Goal: Task Accomplishment & Management: Use online tool/utility

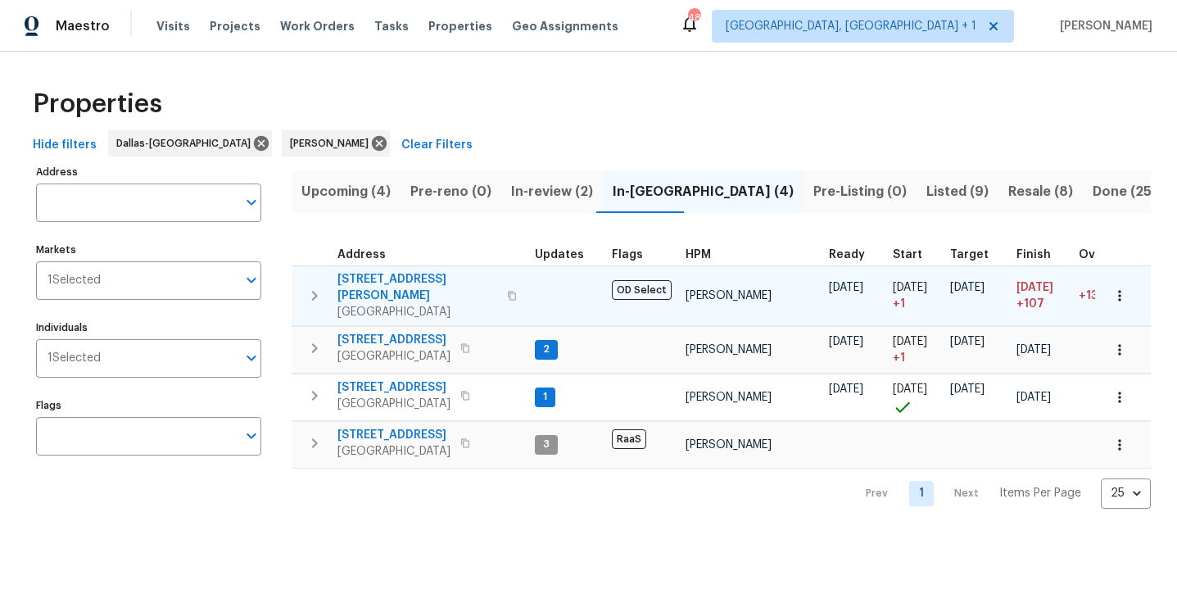
click at [356, 280] on span "2334 Hill N Dale Dr" at bounding box center [418, 287] width 160 height 33
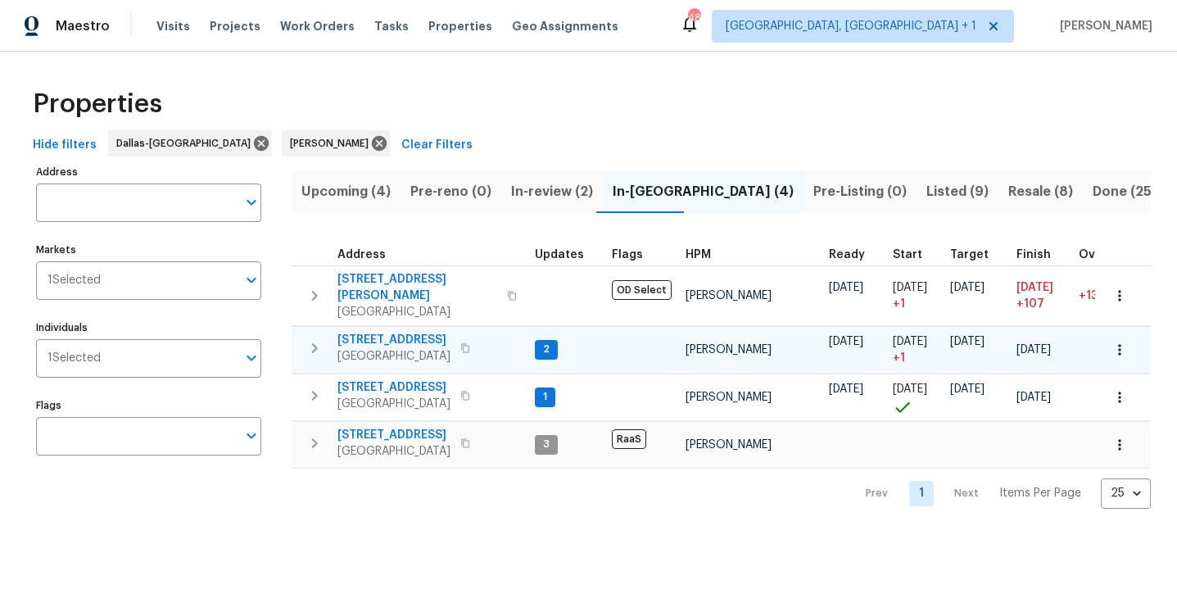
click at [415, 332] on span "3724 Tulip Tree Dr" at bounding box center [394, 340] width 113 height 16
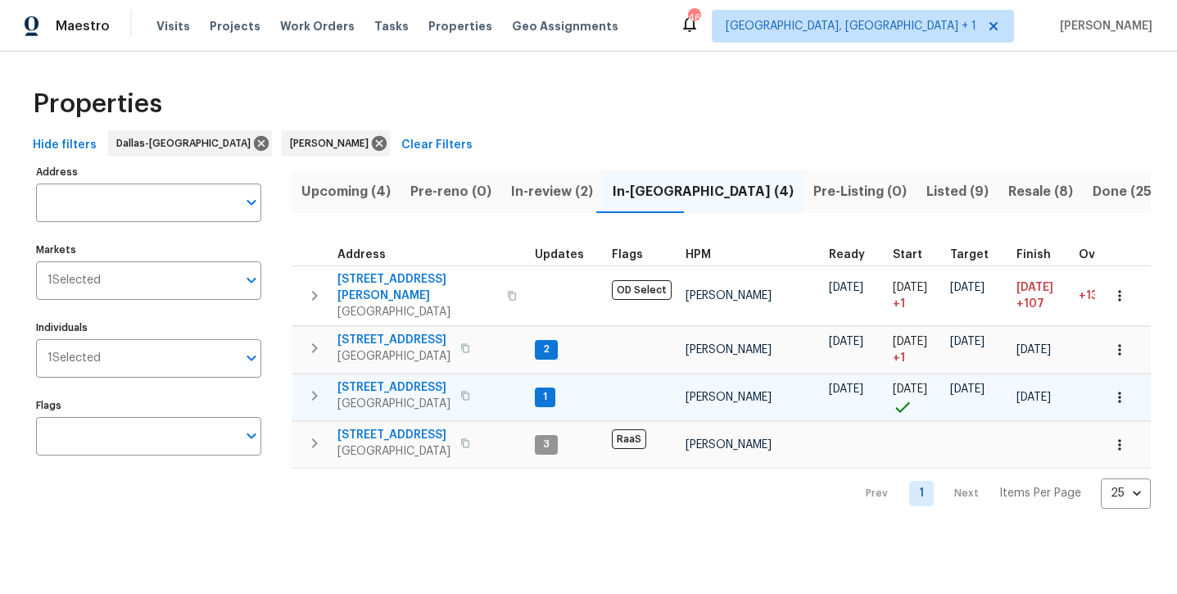
click at [365, 379] on span "8712 Trace Ridge Pkwy" at bounding box center [394, 387] width 113 height 16
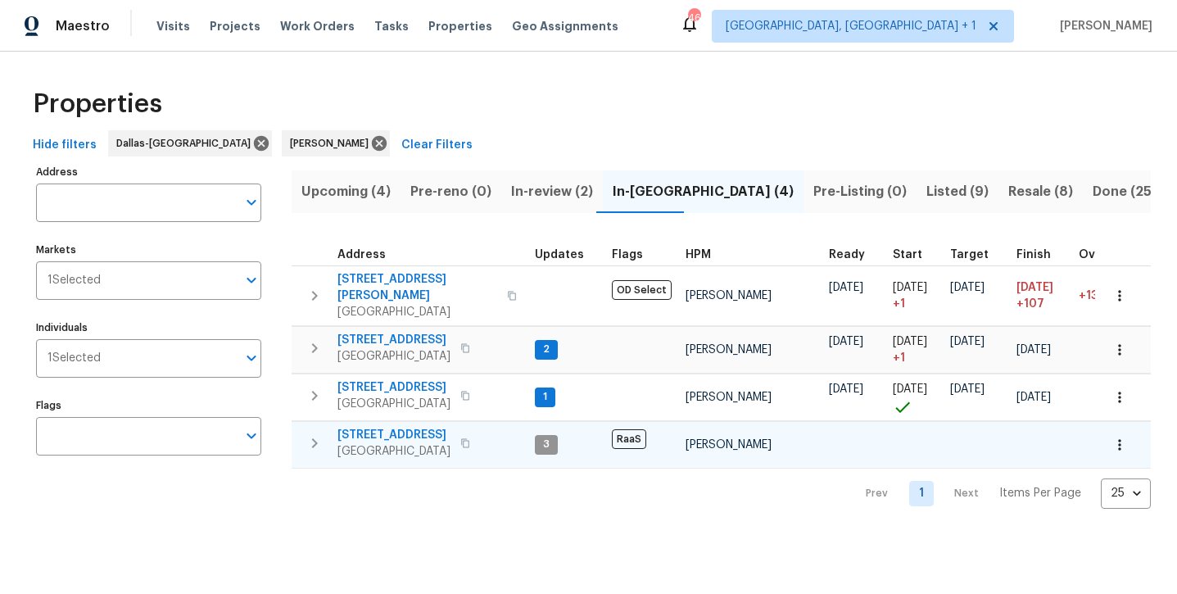
click at [371, 427] on span "2149 Teal Ct" at bounding box center [394, 435] width 113 height 16
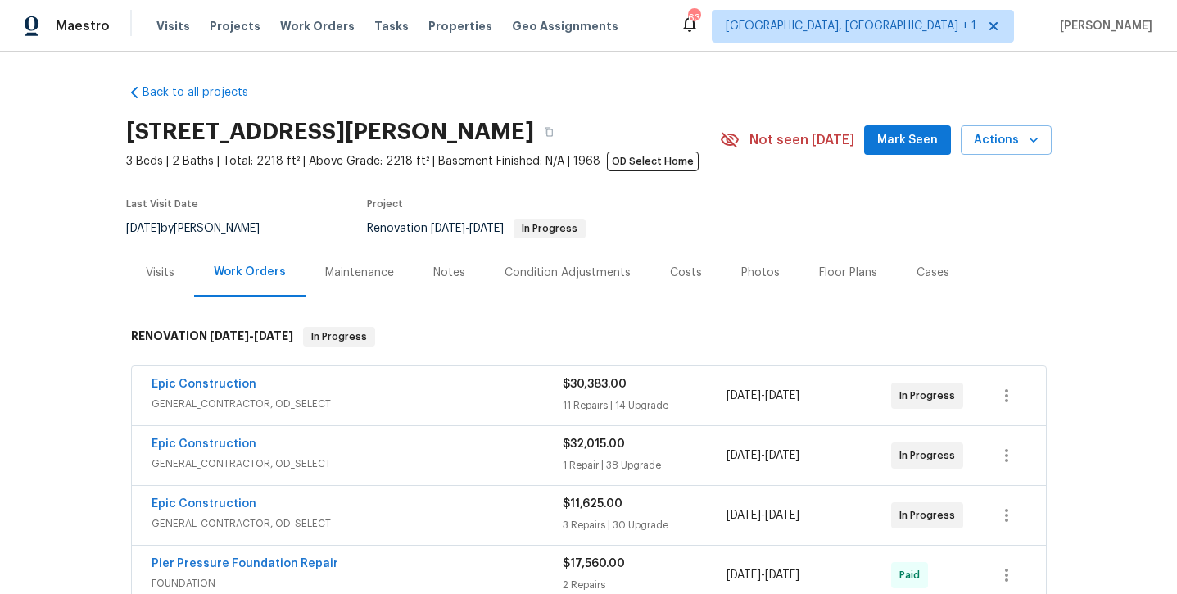
click at [916, 142] on span "Mark Seen" at bounding box center [907, 140] width 61 height 20
click at [440, 276] on div "Notes" at bounding box center [449, 273] width 32 height 16
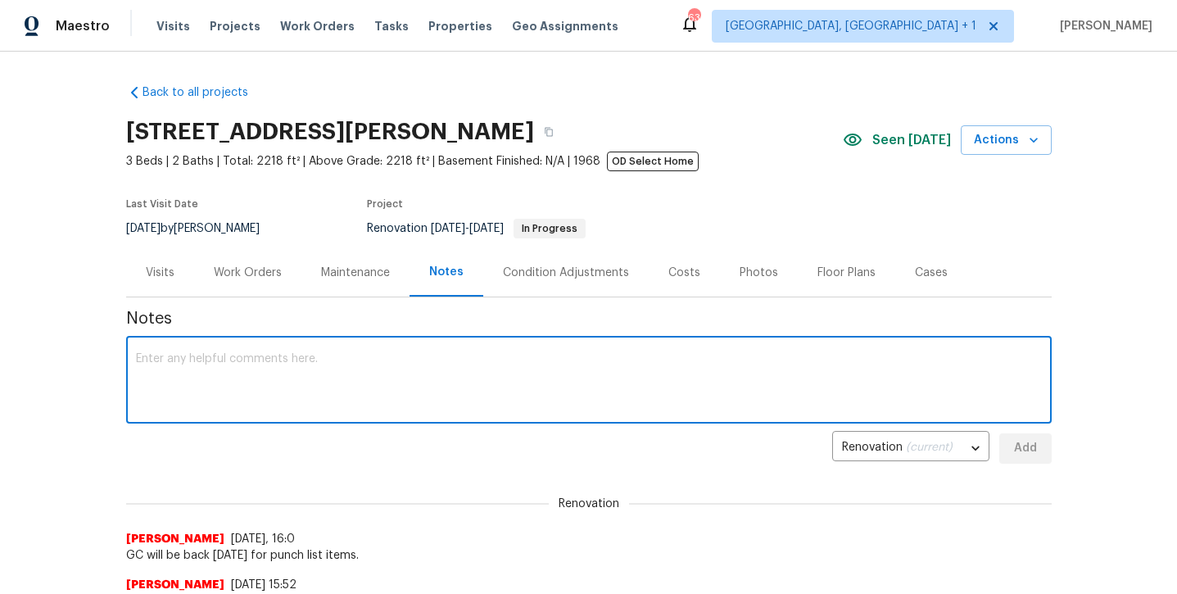
click at [376, 365] on textarea at bounding box center [589, 381] width 906 height 57
type textarea "PV complete."
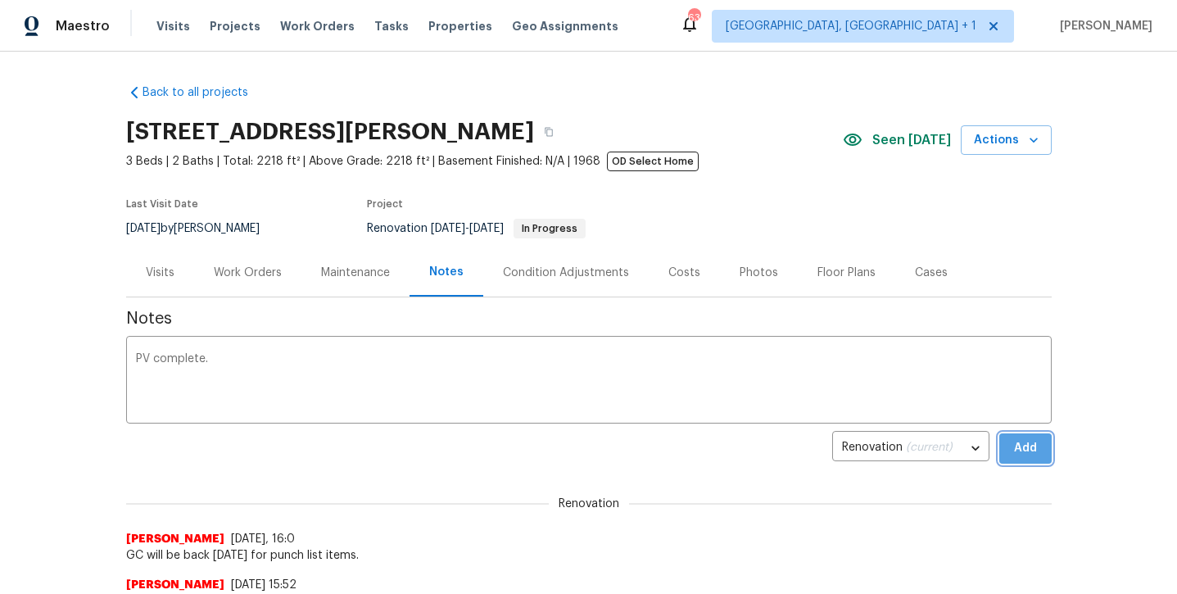
click at [1036, 444] on span "Add" at bounding box center [1026, 448] width 26 height 20
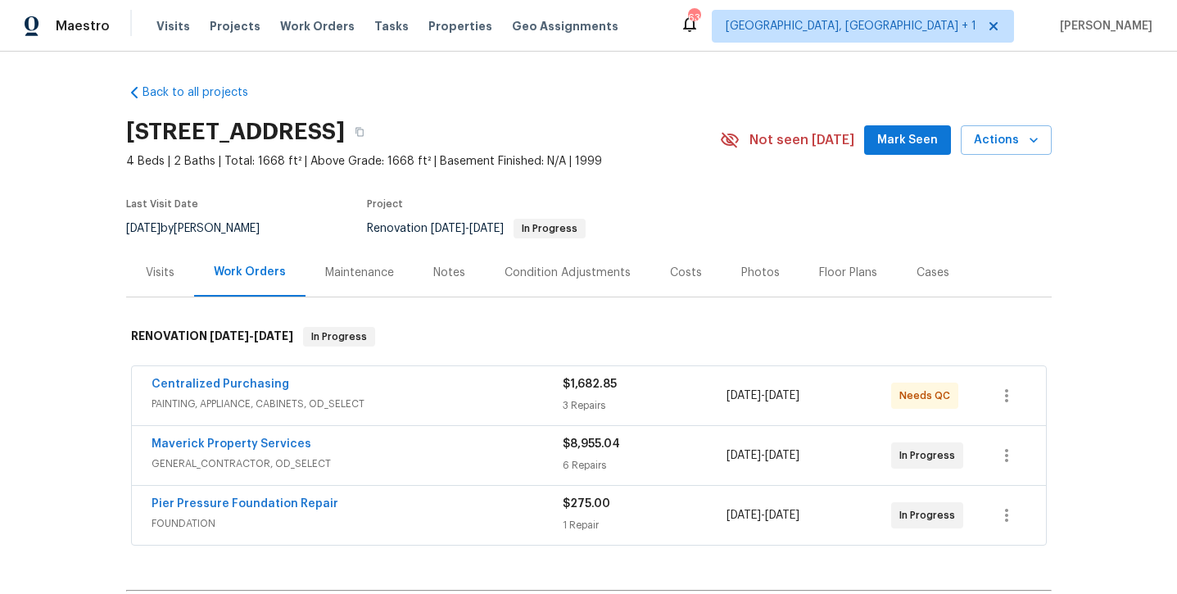
click at [899, 147] on span "Mark Seen" at bounding box center [907, 140] width 61 height 20
click at [451, 284] on div "Notes" at bounding box center [449, 272] width 71 height 48
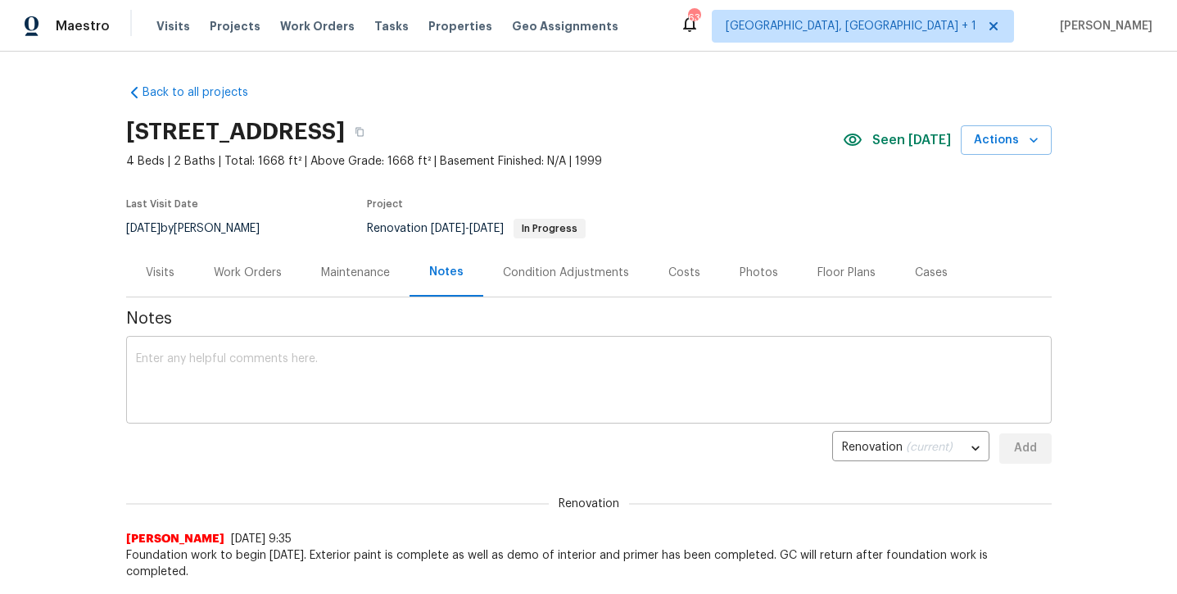
click at [436, 354] on textarea at bounding box center [589, 381] width 906 height 57
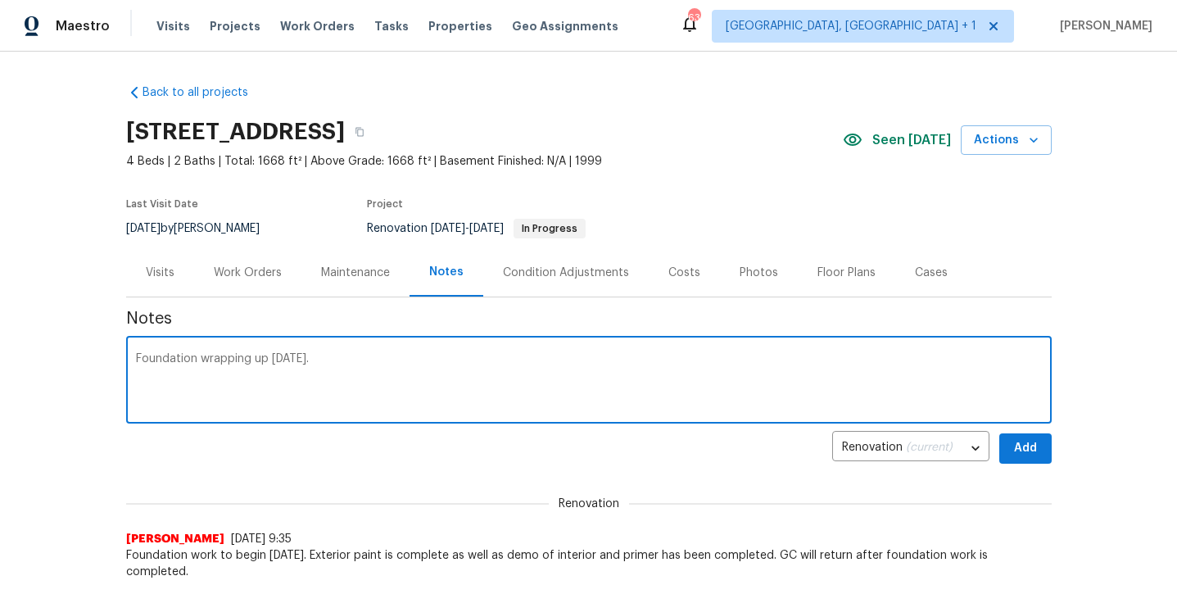
type textarea "Foundation wrapping up [DATE]."
click at [1021, 459] on button "Add" at bounding box center [1025, 448] width 52 height 30
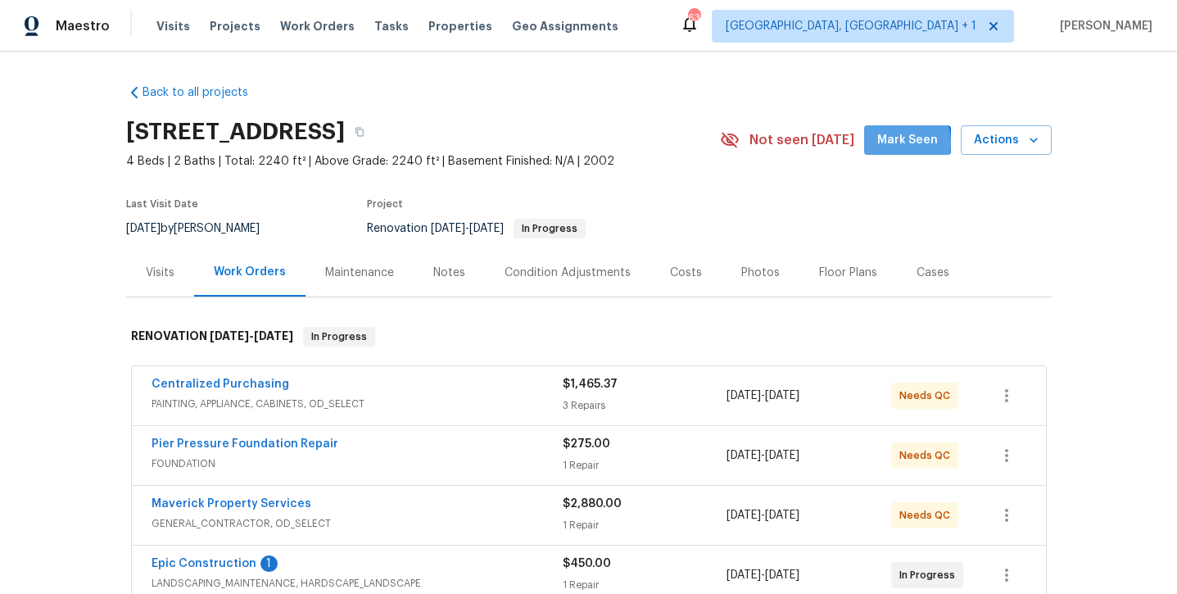
click at [900, 143] on span "Mark Seen" at bounding box center [907, 140] width 61 height 20
click at [440, 270] on div "Notes" at bounding box center [449, 273] width 32 height 16
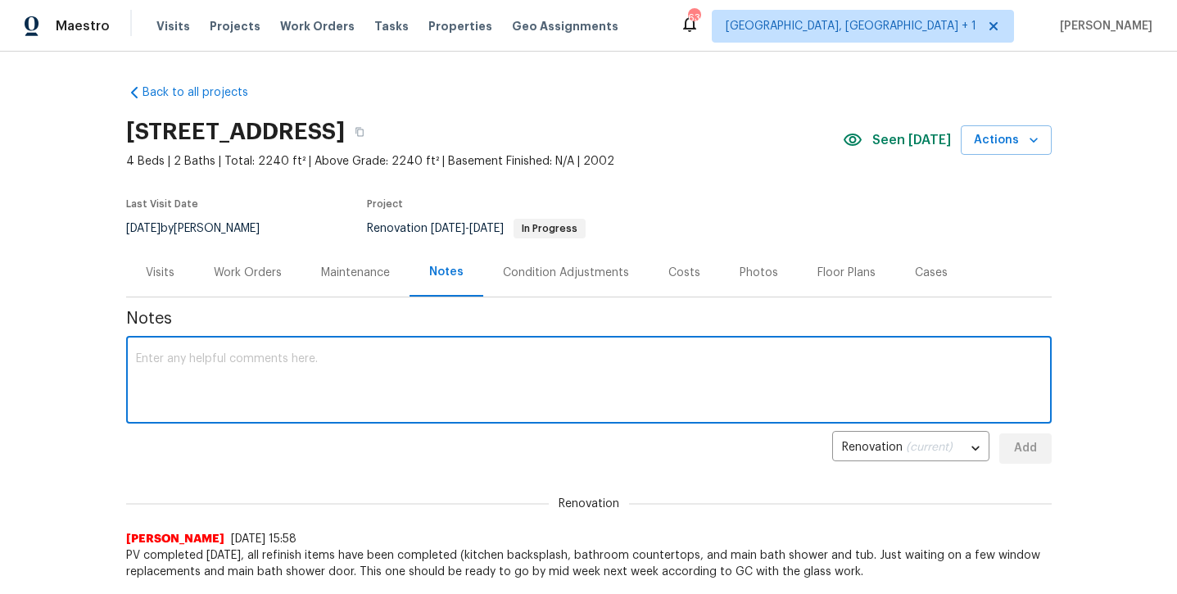
click at [363, 394] on textarea at bounding box center [589, 381] width 906 height 57
type textarea "Glass install scheduled mid next week."
click at [1033, 439] on span "Add" at bounding box center [1026, 448] width 26 height 20
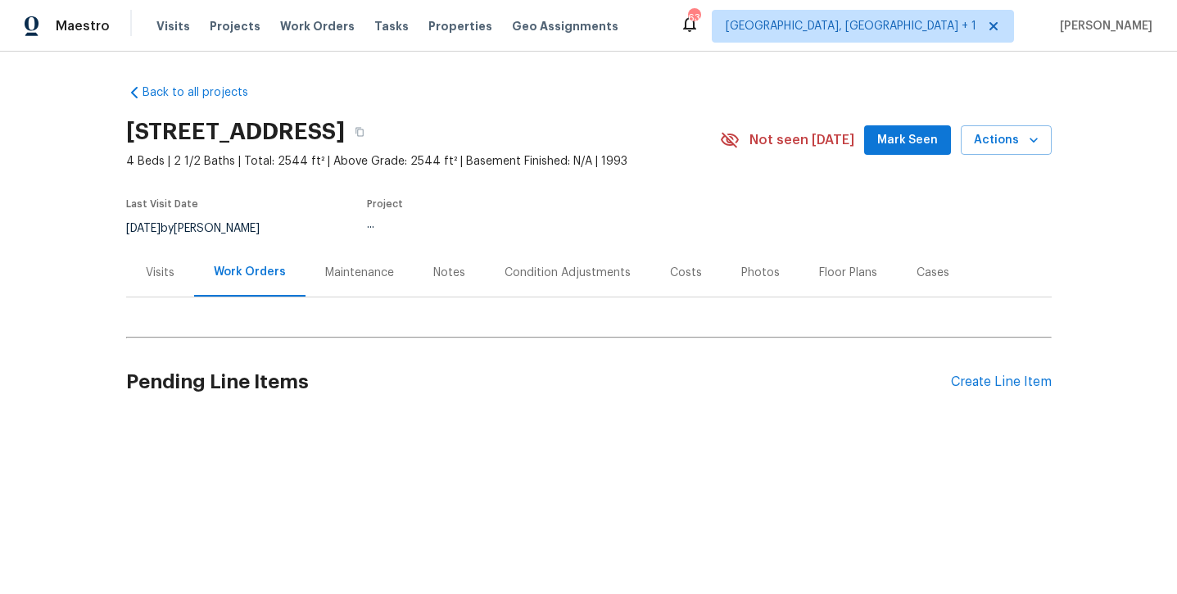
click at [926, 142] on span "Mark Seen" at bounding box center [907, 140] width 61 height 20
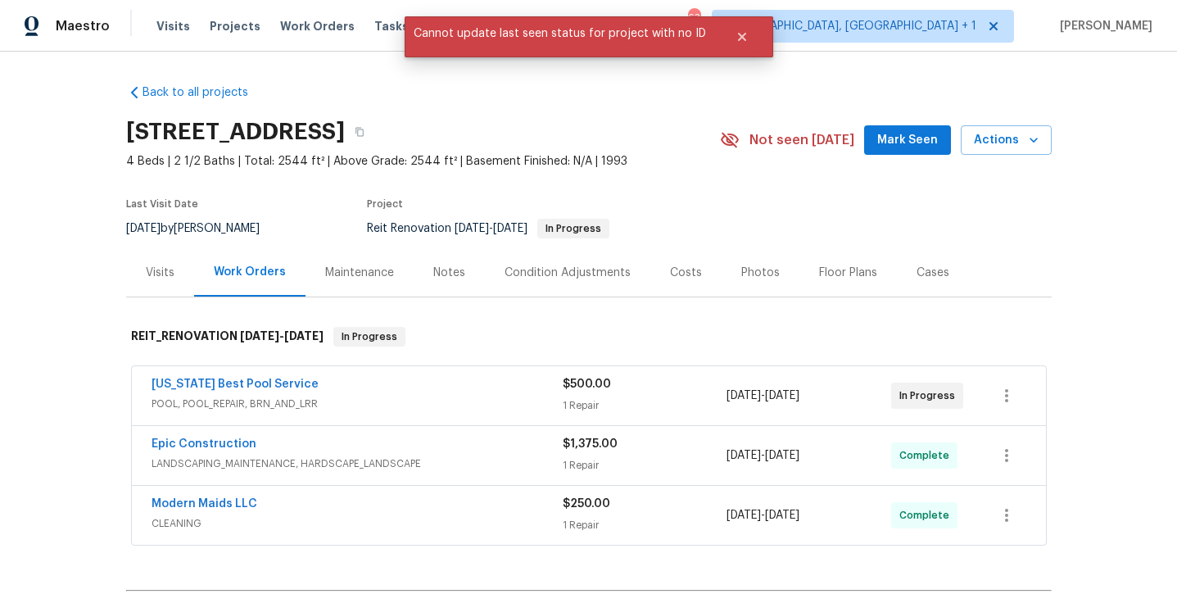
click at [907, 143] on span "Mark Seen" at bounding box center [907, 140] width 61 height 20
click at [449, 282] on div "Notes" at bounding box center [449, 272] width 71 height 48
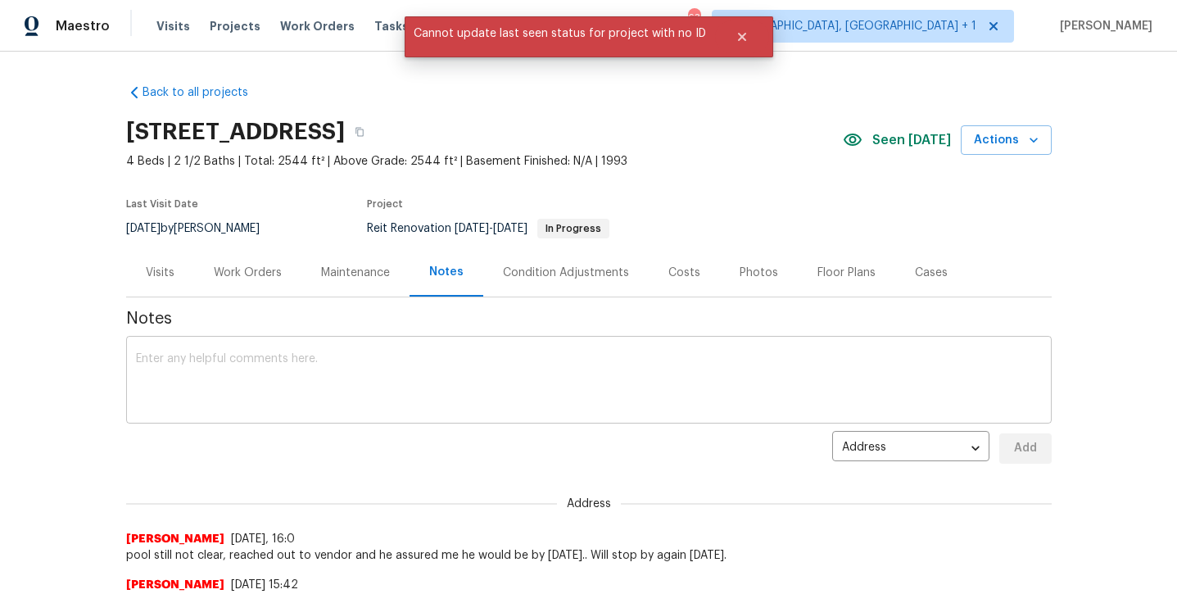
click at [394, 389] on textarea at bounding box center [589, 381] width 906 height 57
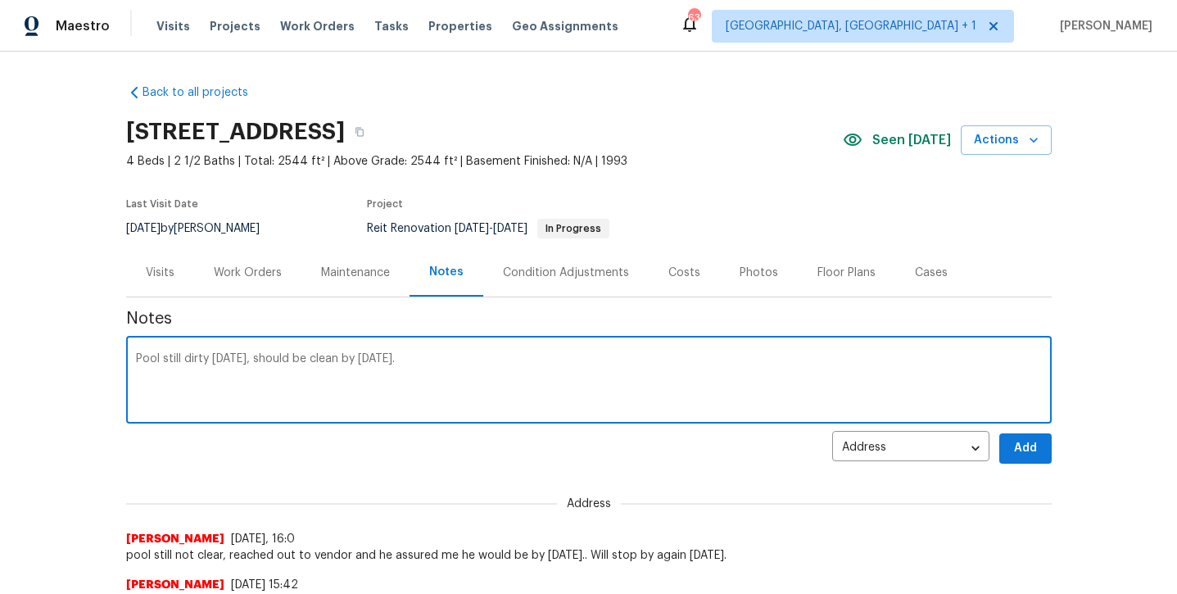
type textarea "Pool still dirty [DATE], should be clean by [DATE]."
click at [1030, 428] on div "Notes Pool still dirty [DATE], should be clean by [DATE]. x ​ Address address ​…" at bounding box center [589, 568] width 926 height 542
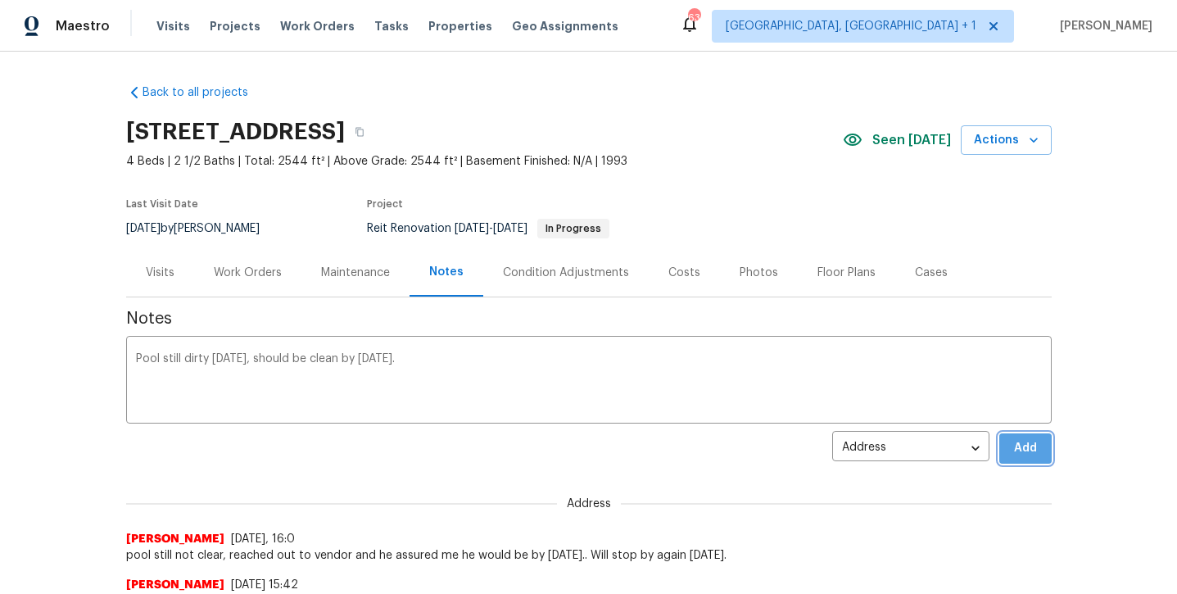
click at [1029, 434] on button "Add" at bounding box center [1025, 448] width 52 height 30
